Goal: Task Accomplishment & Management: Manage account settings

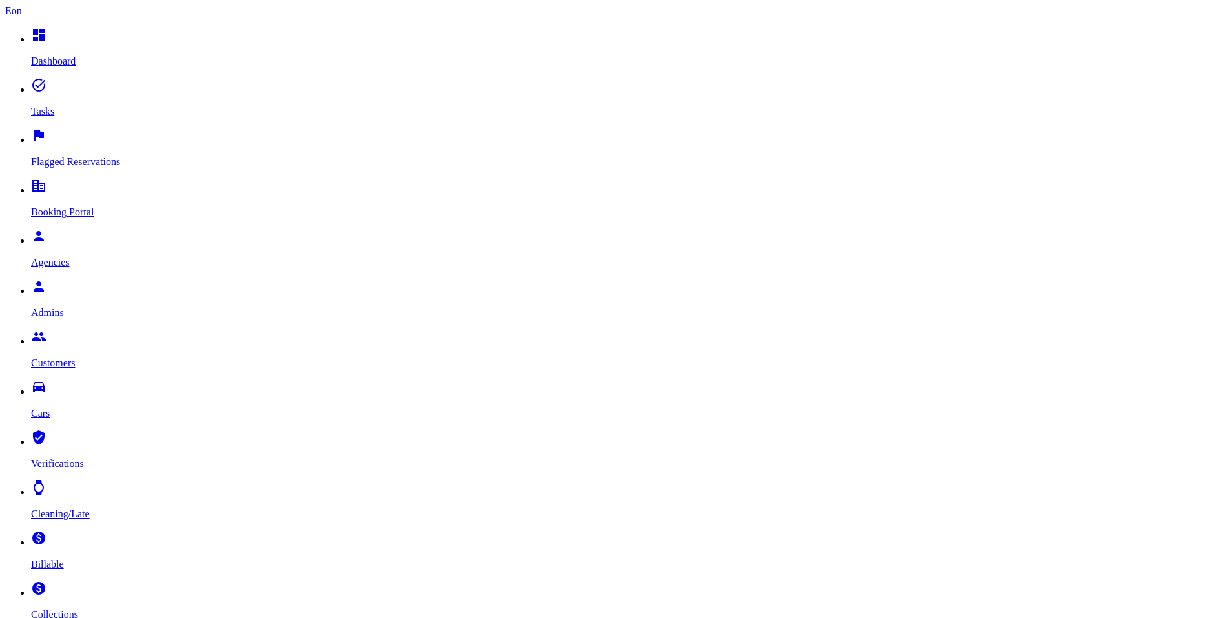
scroll to position [74, 0]
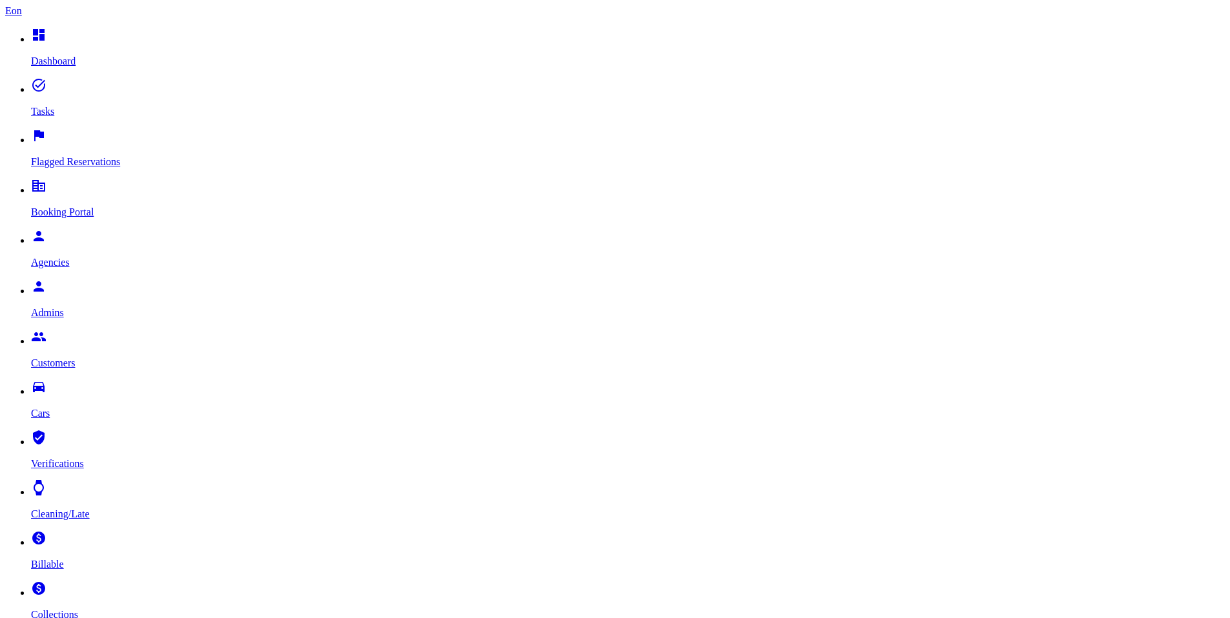
drag, startPoint x: 578, startPoint y: 40, endPoint x: 585, endPoint y: 43, distance: 7.8
